Goal: Task Accomplishment & Management: Manage account settings

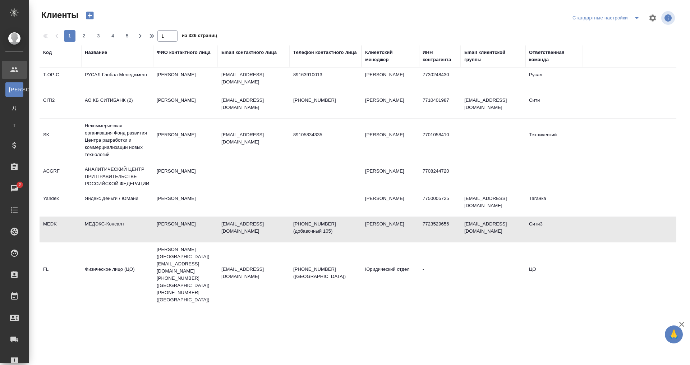
select select "RU"
click at [120, 63] on th "Название" at bounding box center [117, 56] width 72 height 22
click at [98, 52] on div "Название" at bounding box center [96, 52] width 22 height 7
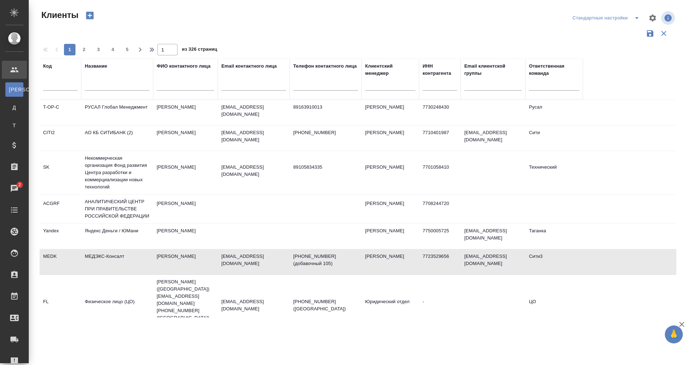
click at [110, 81] on div at bounding box center [117, 87] width 65 height 18
click at [112, 85] on input "text" at bounding box center [117, 86] width 65 height 9
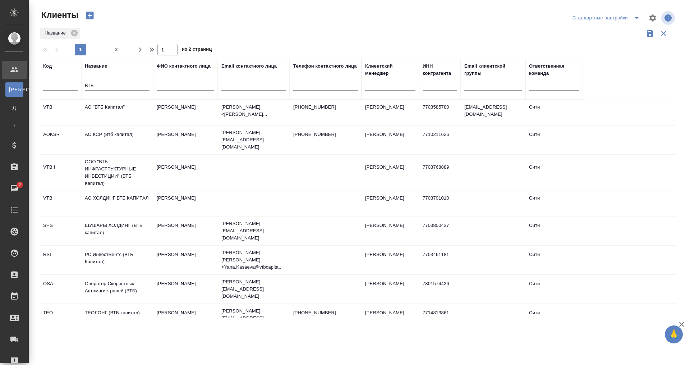
click at [93, 105] on td "АО "ВТБ Капитал"" at bounding box center [117, 112] width 72 height 25
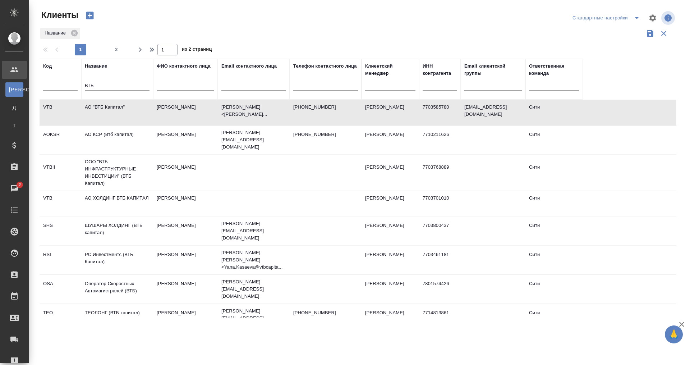
click at [116, 87] on input "ВТБ" at bounding box center [117, 86] width 65 height 9
type input "В"
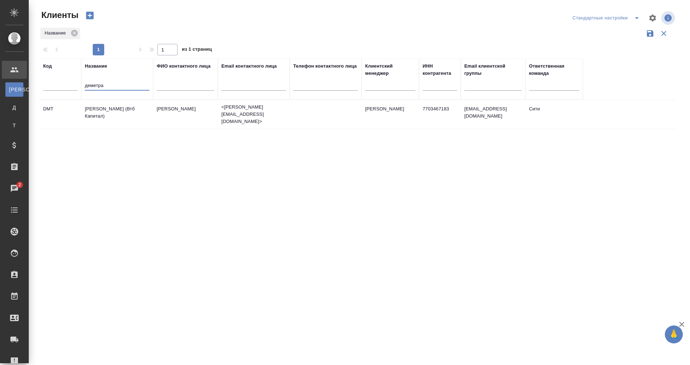
type input "деметра"
click at [115, 108] on td "[PERSON_NAME] (Втб Капитал)" at bounding box center [117, 114] width 72 height 25
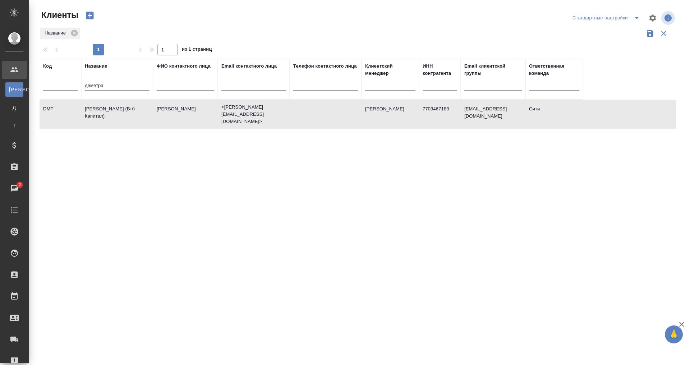
click at [115, 108] on td "[PERSON_NAME] (Втб Капитал)" at bounding box center [117, 114] width 72 height 25
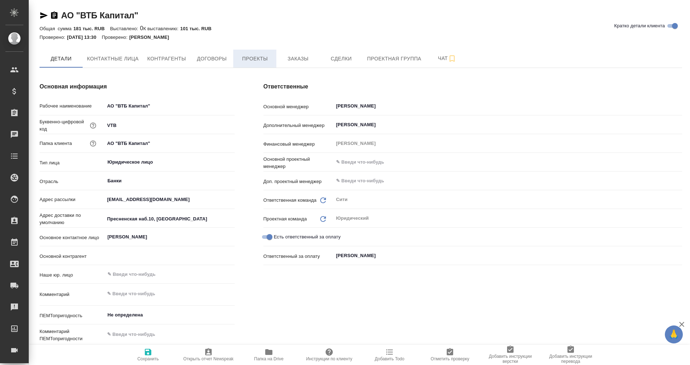
click at [250, 59] on span "Проекты" at bounding box center [255, 58] width 35 height 9
type textarea "x"
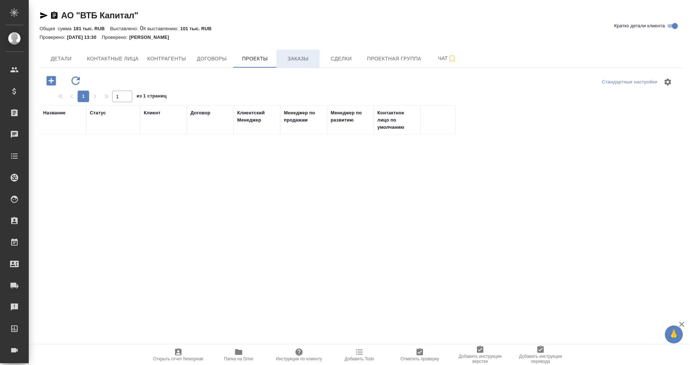
click at [294, 58] on div "АО "ВТБ Капитал" Кратко детали клиента Общая сумма 181 тыс. RUB Выставлено: 0 К…" at bounding box center [361, 204] width 651 height 408
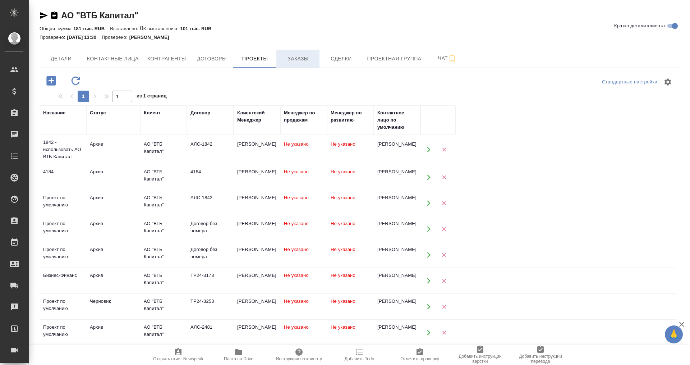
click at [294, 58] on span "Заказы" at bounding box center [298, 58] width 35 height 9
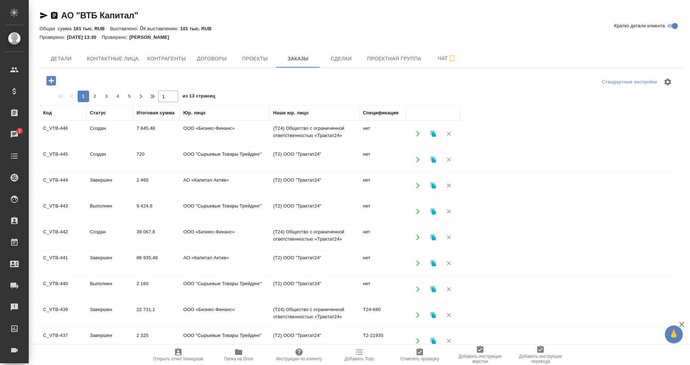
click at [207, 154] on td "ООО "Сырьевые Товары Трейдинг"" at bounding box center [225, 159] width 90 height 25
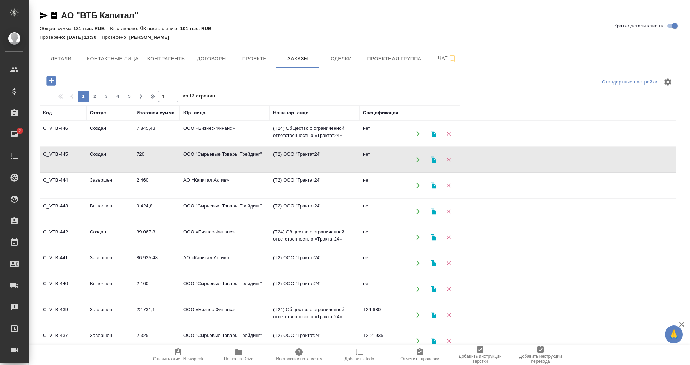
click at [207, 154] on td "ООО "Сырьевые Товары Трейдинг"" at bounding box center [225, 159] width 90 height 25
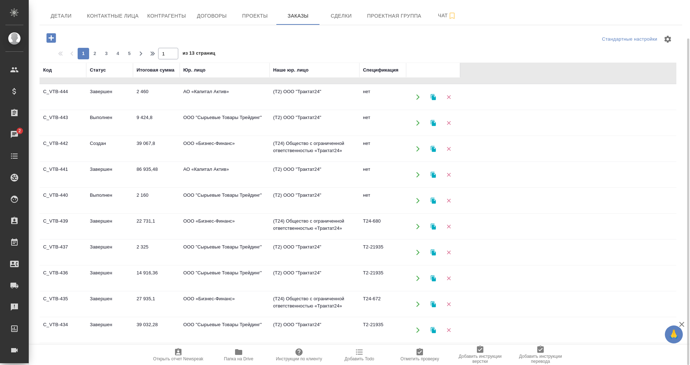
scroll to position [90, 0]
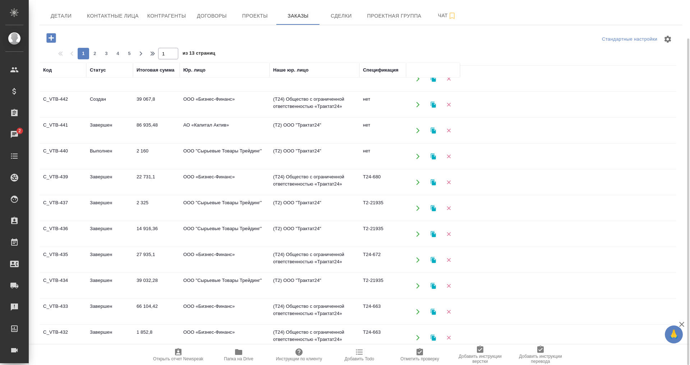
click at [192, 176] on td "ООО «Бизнес-Финанс»" at bounding box center [225, 182] width 90 height 25
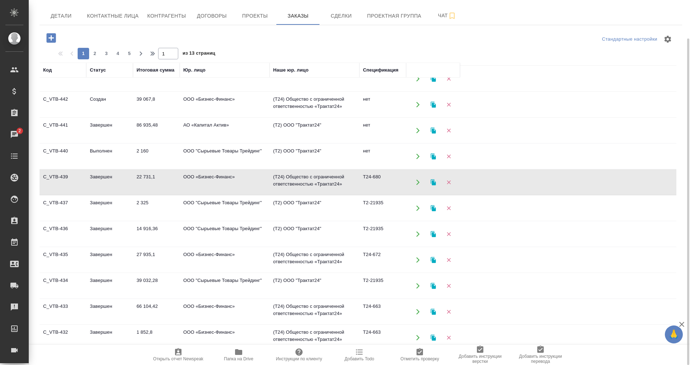
click at [192, 176] on td "ООО «Бизнес-Финанс»" at bounding box center [225, 182] width 90 height 25
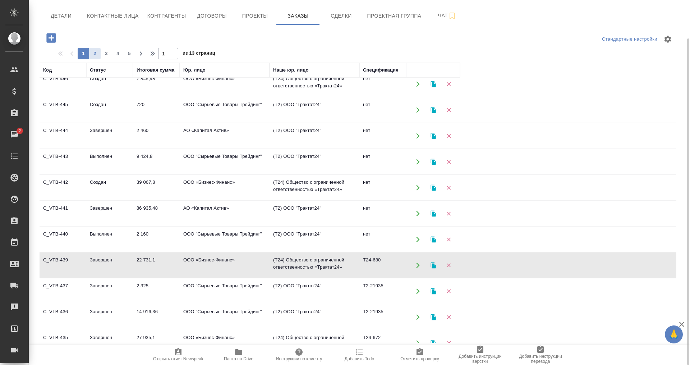
scroll to position [0, 0]
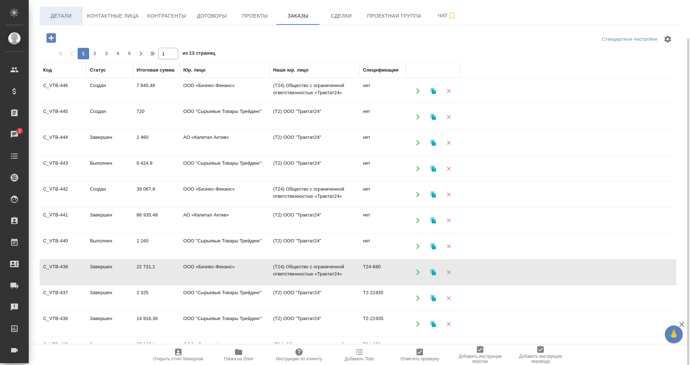
click at [67, 17] on span "Детали" at bounding box center [61, 16] width 35 height 9
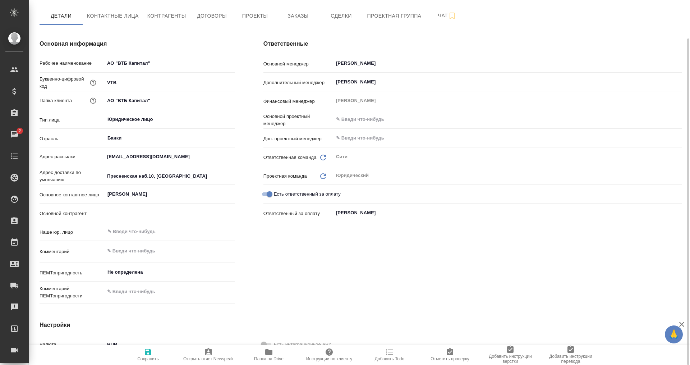
type textarea "x"
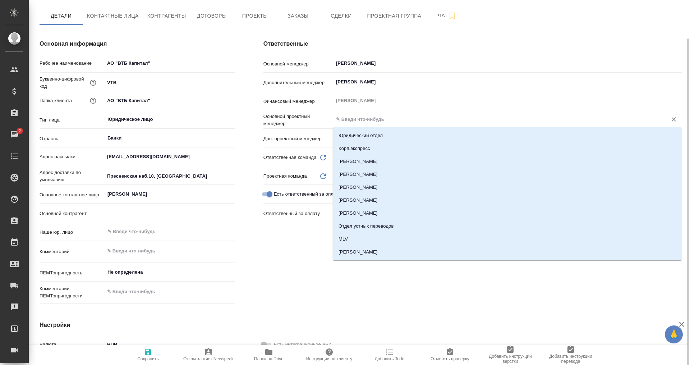
click at [356, 119] on input "text" at bounding box center [495, 119] width 321 height 9
type input "Бада"
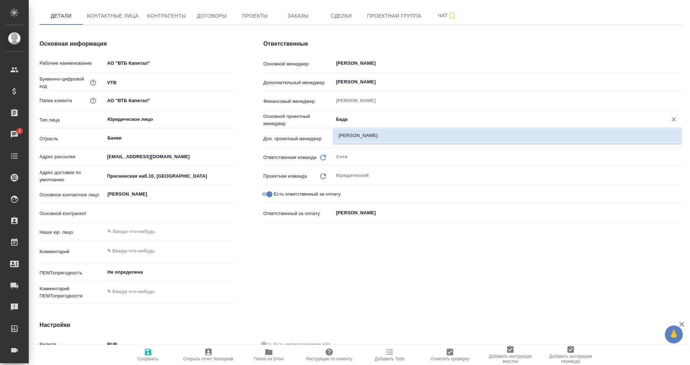
click at [363, 130] on li "[PERSON_NAME]" at bounding box center [507, 135] width 349 height 13
type textarea "x"
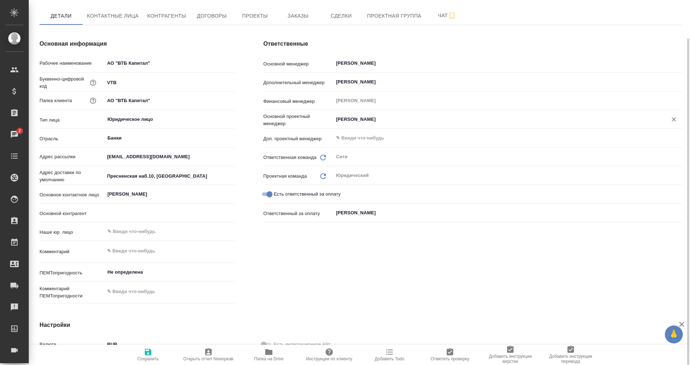
type input "[PERSON_NAME]"
click at [152, 356] on span "Сохранить" at bounding box center [148, 355] width 52 height 14
type textarea "x"
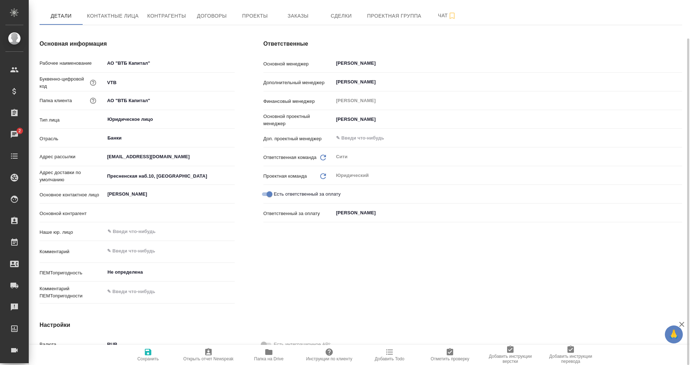
type textarea "x"
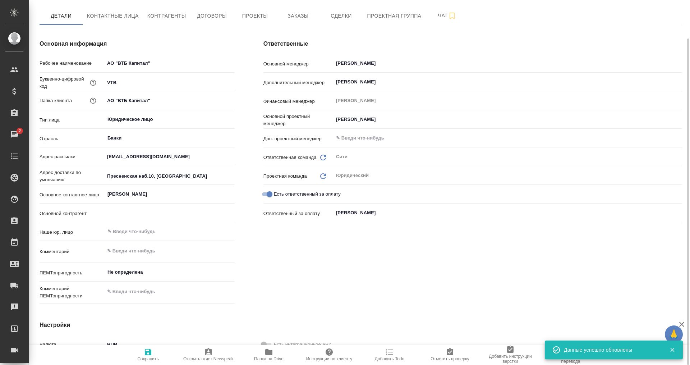
type textarea "x"
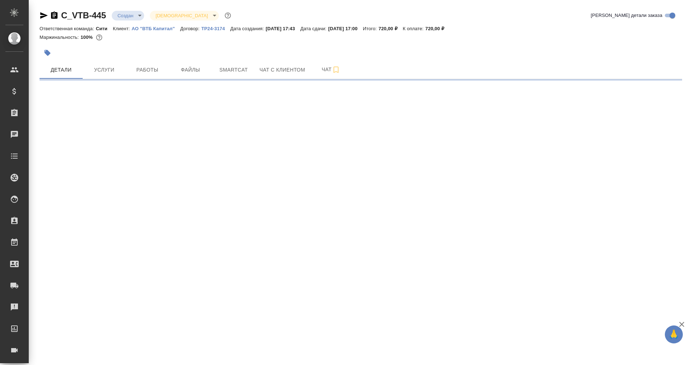
select select "RU"
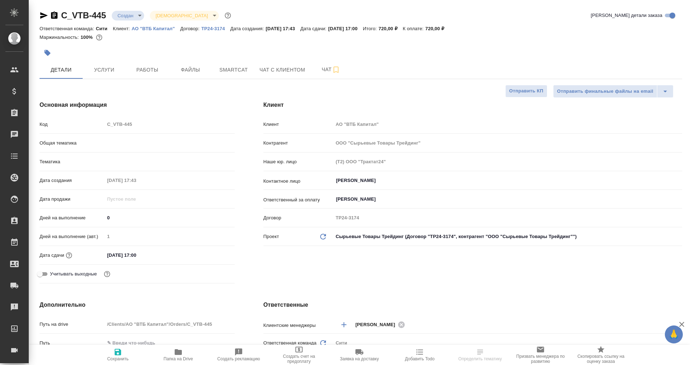
type textarea "x"
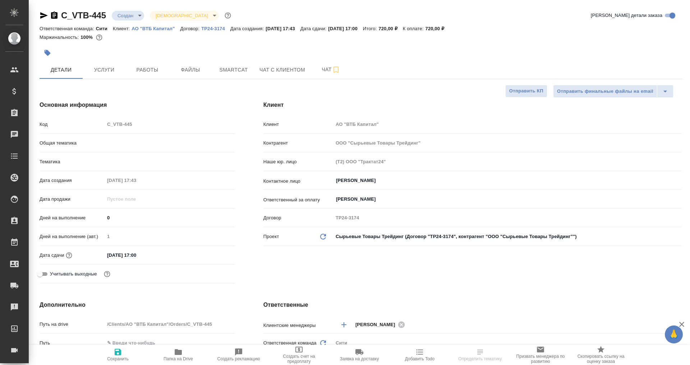
type textarea "x"
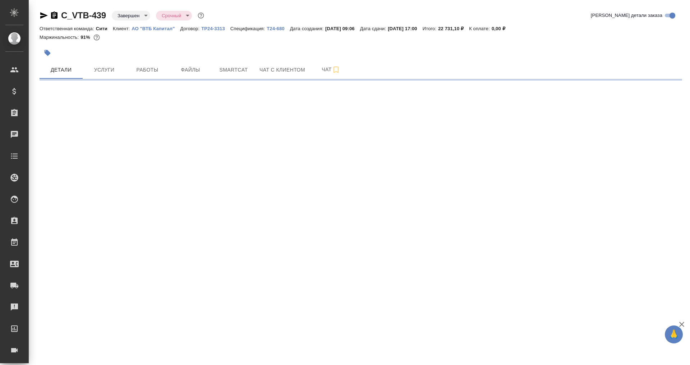
select select "RU"
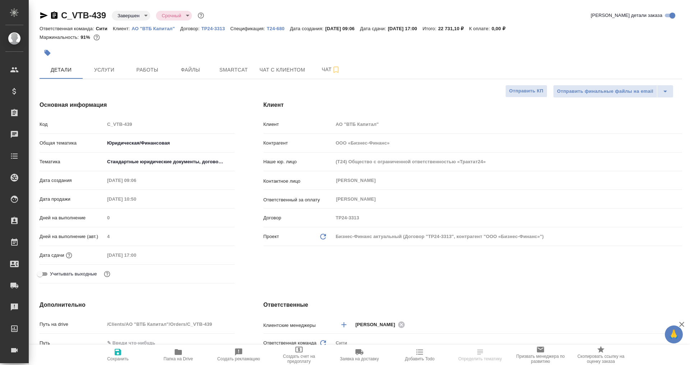
type textarea "x"
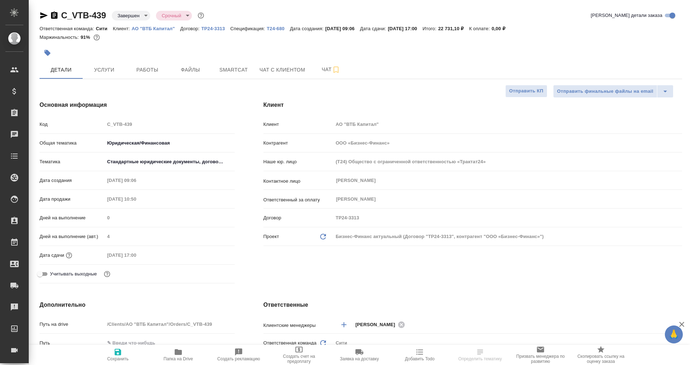
type textarea "x"
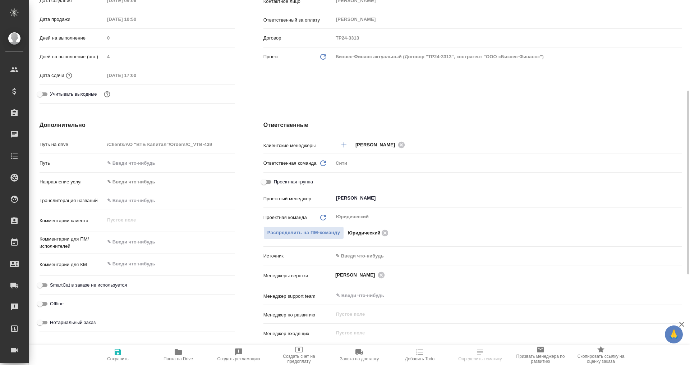
scroll to position [90, 0]
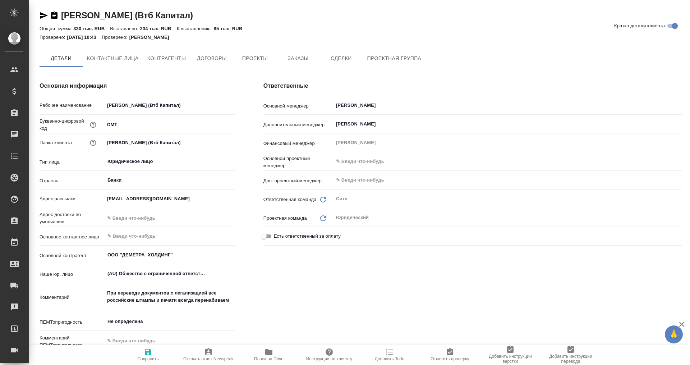
type textarea "x"
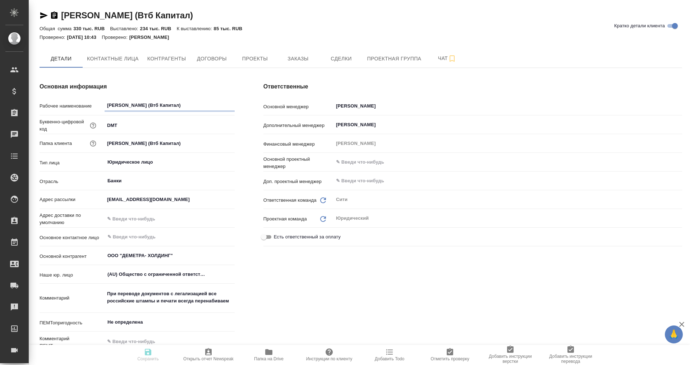
type textarea "x"
click at [351, 161] on input "text" at bounding box center [495, 162] width 321 height 9
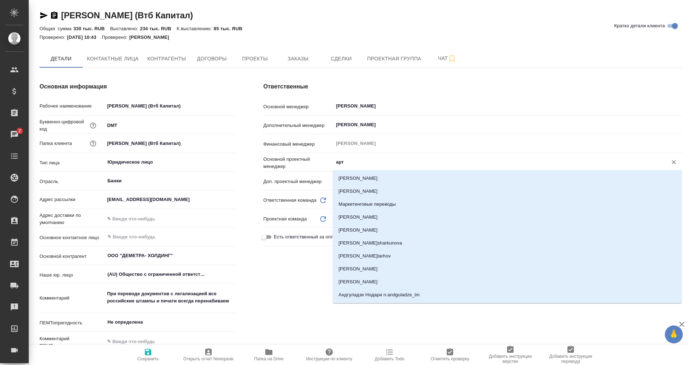
type input "арта"
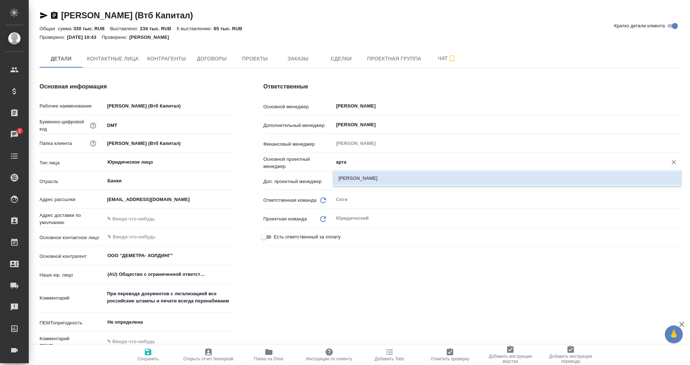
click at [368, 181] on li "[PERSON_NAME]" at bounding box center [507, 178] width 349 height 13
type textarea "x"
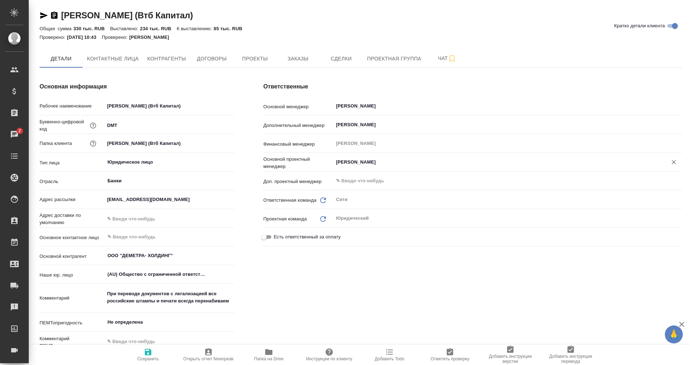
type input "[PERSON_NAME]"
click at [145, 359] on span "Сохранить" at bounding box center [148, 358] width 22 height 5
type textarea "x"
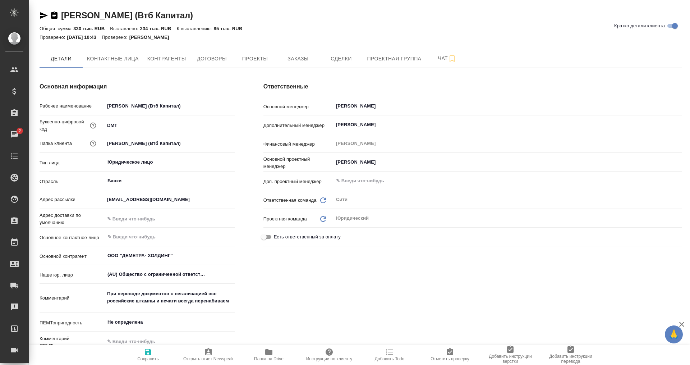
type textarea "x"
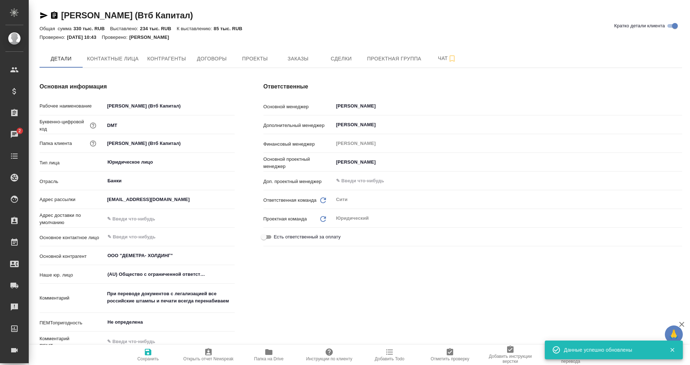
type textarea "x"
